Goal: Navigation & Orientation: Find specific page/section

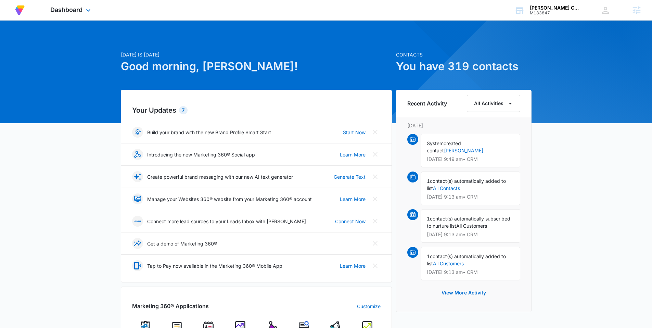
click at [79, 14] on div "Dashboard Apps Reputation Forms CRM Email Social Content Ads Intelligence Files…" at bounding box center [71, 10] width 63 height 20
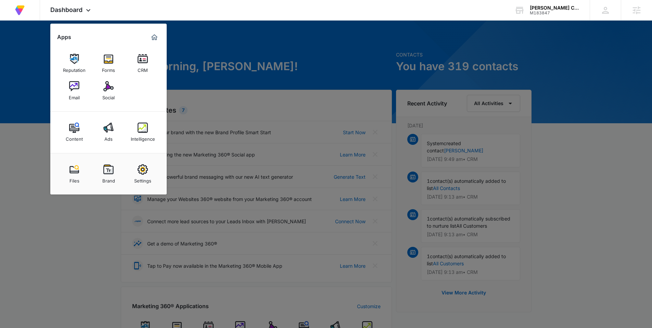
click at [269, 66] on div at bounding box center [326, 164] width 652 height 328
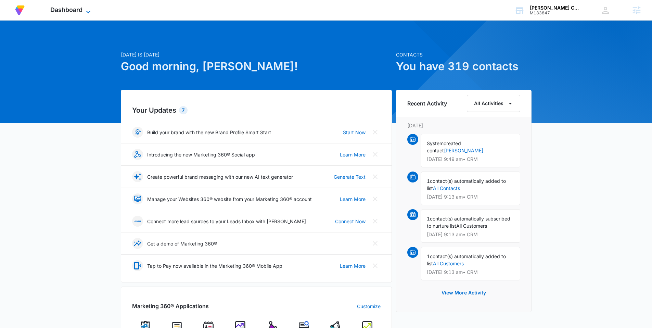
click at [80, 11] on span "Dashboard" at bounding box center [66, 9] width 32 height 7
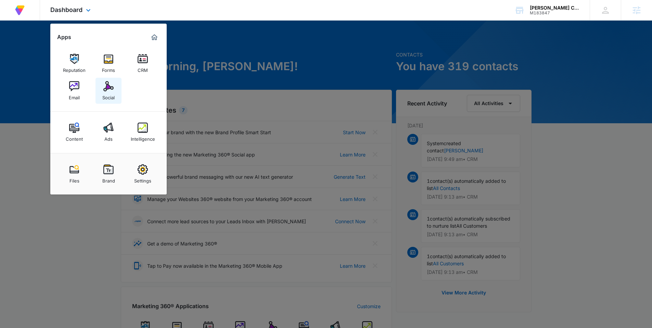
click at [109, 92] on div "Social" at bounding box center [108, 95] width 12 height 9
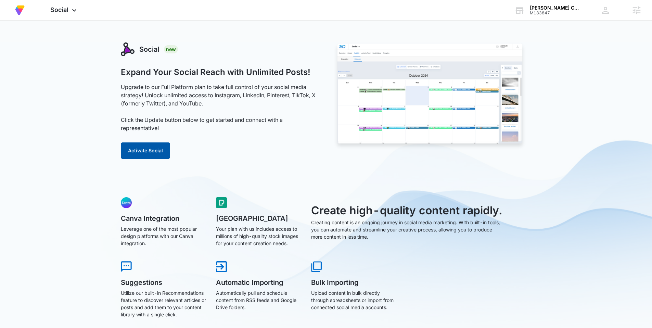
click at [143, 150] on button "Activate Social" at bounding box center [145, 150] width 49 height 16
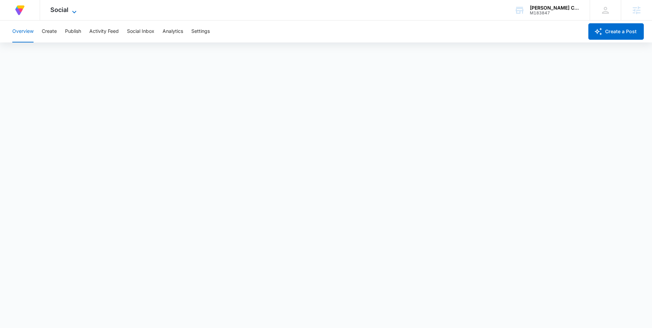
click at [73, 12] on icon at bounding box center [74, 12] width 8 height 8
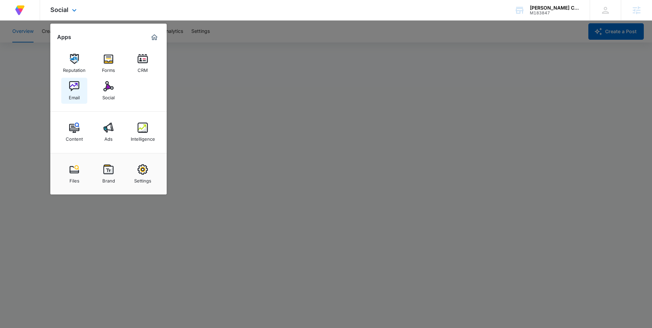
click at [68, 88] on link "Email" at bounding box center [74, 91] width 26 height 26
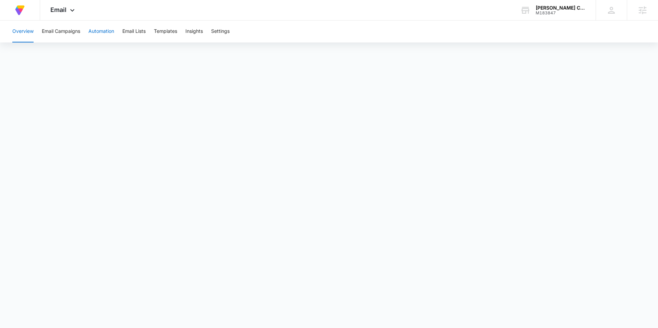
click at [110, 30] on button "Automation" at bounding box center [101, 32] width 26 height 22
click at [131, 33] on button "Email Lists" at bounding box center [133, 32] width 23 height 22
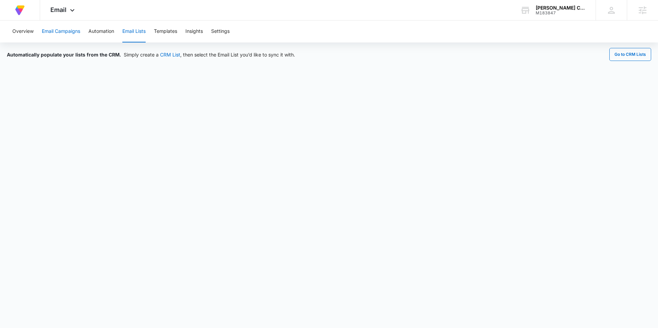
click at [71, 31] on button "Email Campaigns" at bounding box center [61, 32] width 38 height 22
